Goal: Task Accomplishment & Management: Use online tool/utility

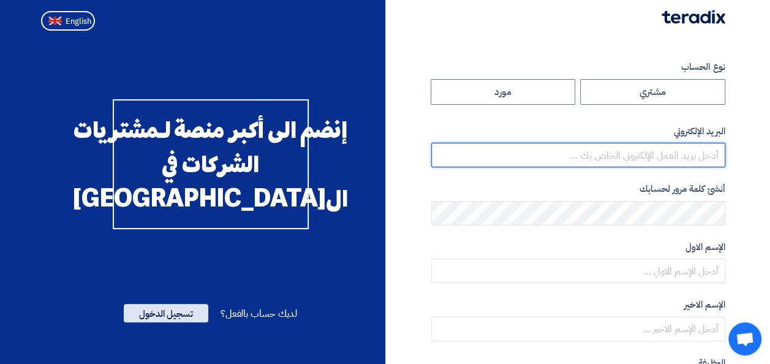
type input "[EMAIL_ADDRESS][PERSON_NAME][DOMAIN_NAME]"
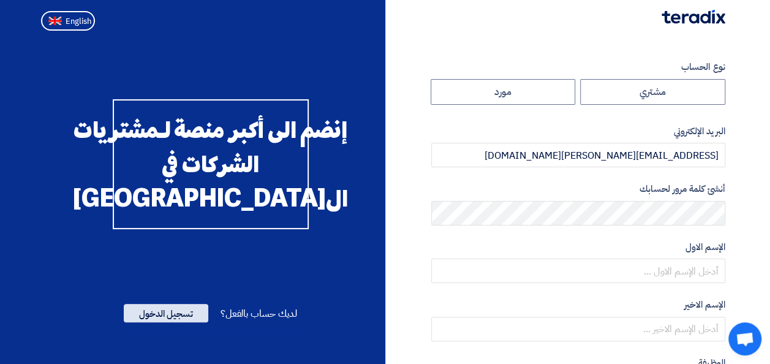
click at [175, 322] on span "تسجيل الدخول" at bounding box center [166, 313] width 85 height 18
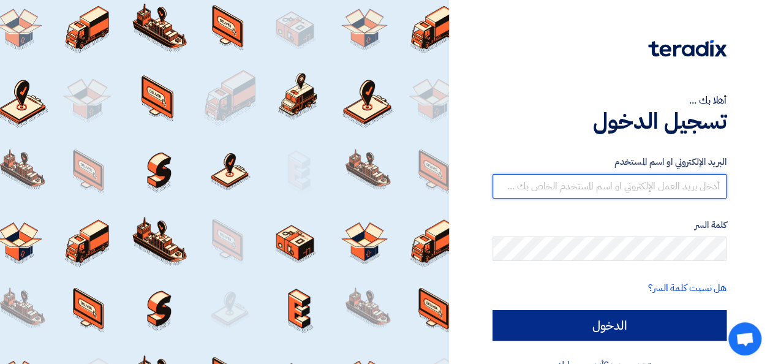
type input "[EMAIL_ADDRESS][PERSON_NAME][DOMAIN_NAME]"
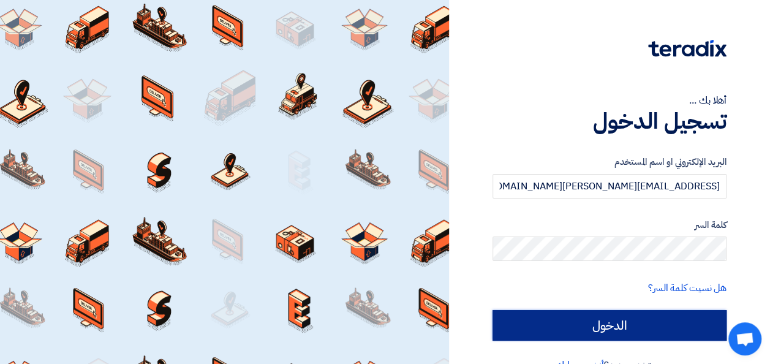
click at [537, 331] on input "الدخول" at bounding box center [610, 325] width 234 height 31
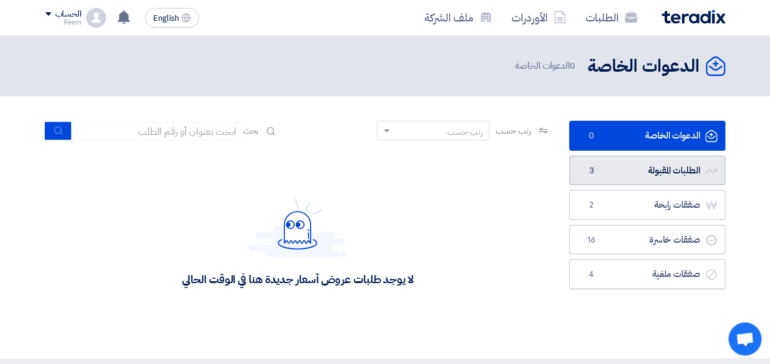
click at [640, 172] on link "الطلبات المقبولة الطلبات المقبولة 3" at bounding box center [647, 171] width 156 height 30
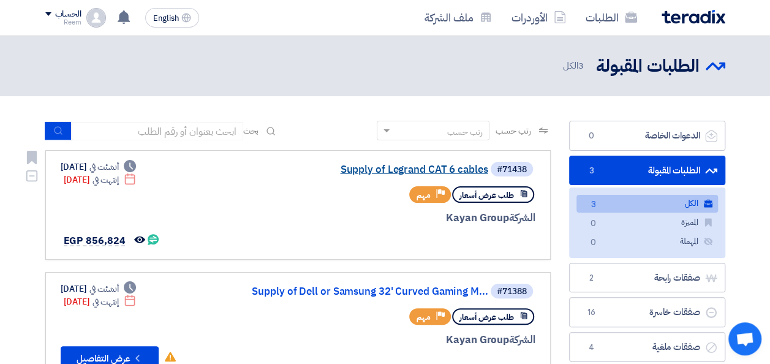
click at [384, 169] on link "Supply of Legrand CAT 6 cables" at bounding box center [365, 169] width 245 height 11
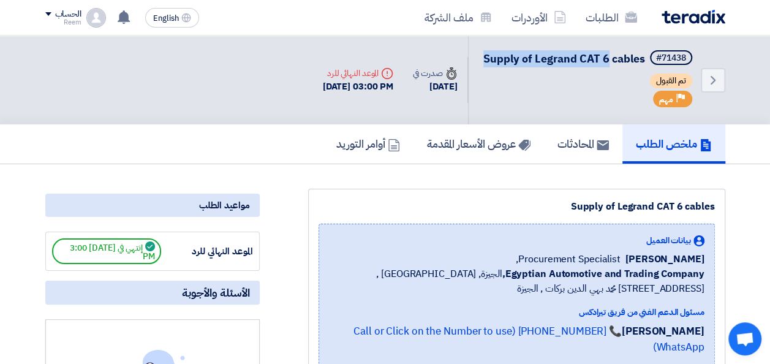
drag, startPoint x: 642, startPoint y: 56, endPoint x: 517, endPoint y: 58, distance: 125.0
click at [517, 58] on span "Supply of Legrand CAT 6 cables" at bounding box center [564, 58] width 162 height 17
copy span "Supply of Legrand CAT 6"
click at [477, 151] on h5 "عروض الأسعار المقدمة" at bounding box center [479, 144] width 104 height 14
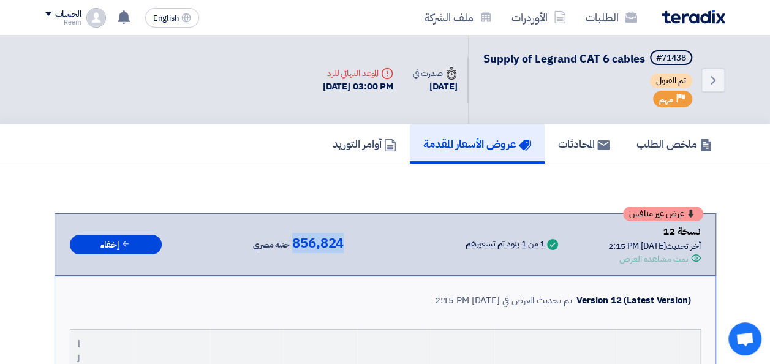
drag, startPoint x: 333, startPoint y: 257, endPoint x: 283, endPoint y: 255, distance: 50.3
click at [292, 251] on span "856,824" at bounding box center [317, 243] width 51 height 15
copy span "856,824"
